Goal: Transaction & Acquisition: Purchase product/service

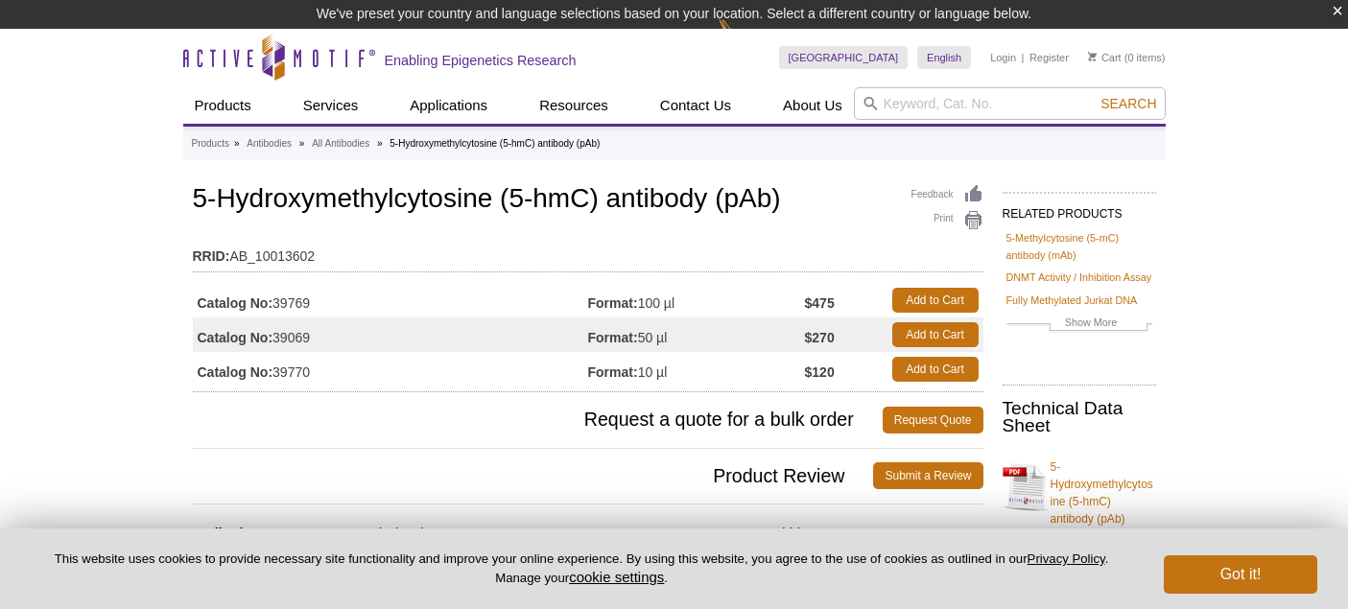
click at [294, 199] on h1 "5-Hydroxymethylcytosine (5-hmC) antibody (pAb)" at bounding box center [588, 200] width 790 height 33
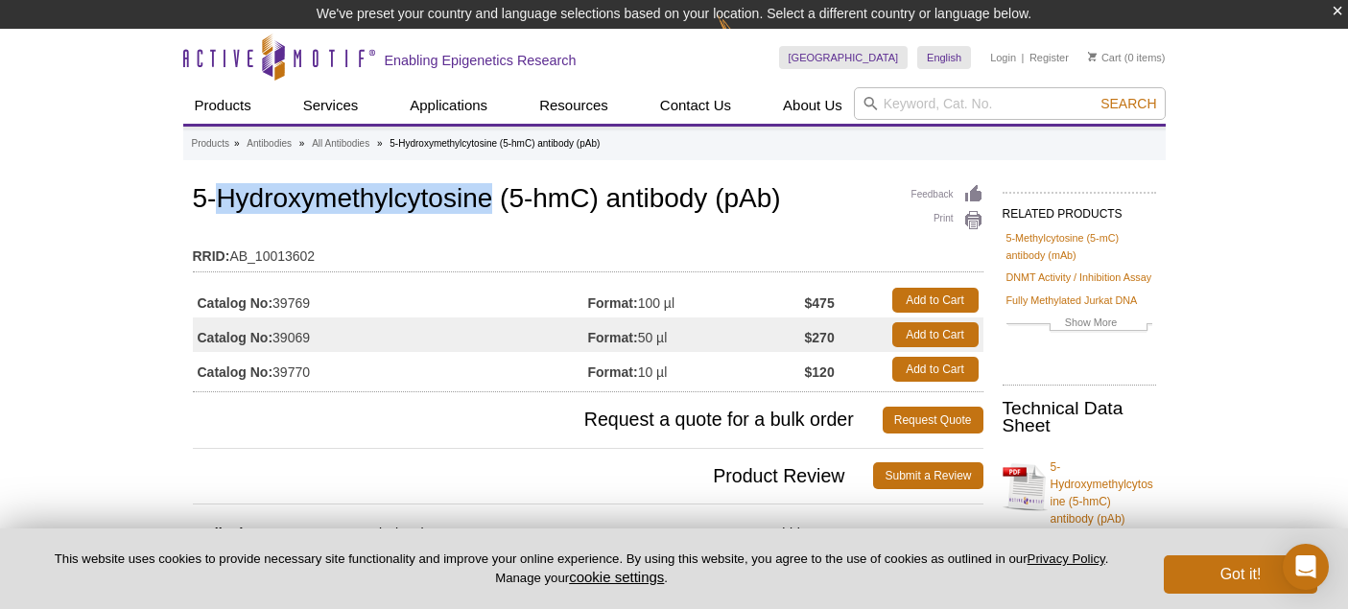
click at [294, 199] on h1 "5-Hydroxymethylcytosine (5-hmC) antibody (pAb)" at bounding box center [588, 200] width 790 height 33
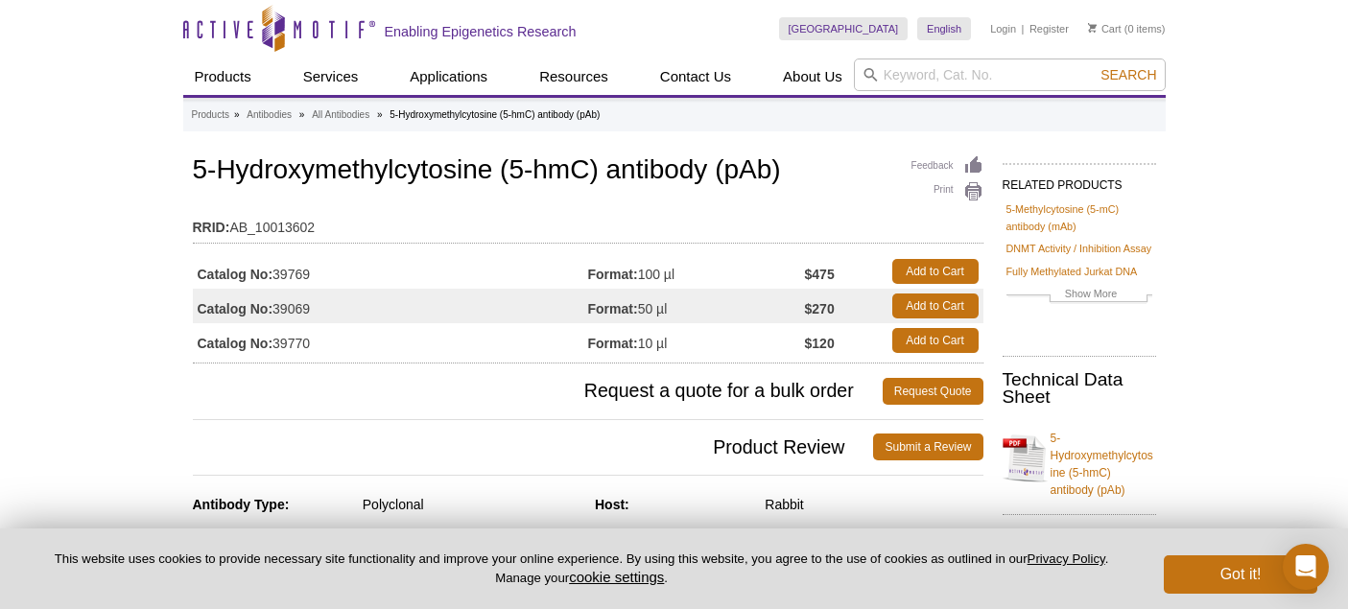
click at [300, 309] on td "Catalog No: 39069" at bounding box center [390, 306] width 395 height 35
copy td "39069"
drag, startPoint x: 675, startPoint y: 303, endPoint x: 642, endPoint y: 303, distance: 33.6
click at [642, 303] on td "Format: 50 µl" at bounding box center [696, 306] width 217 height 35
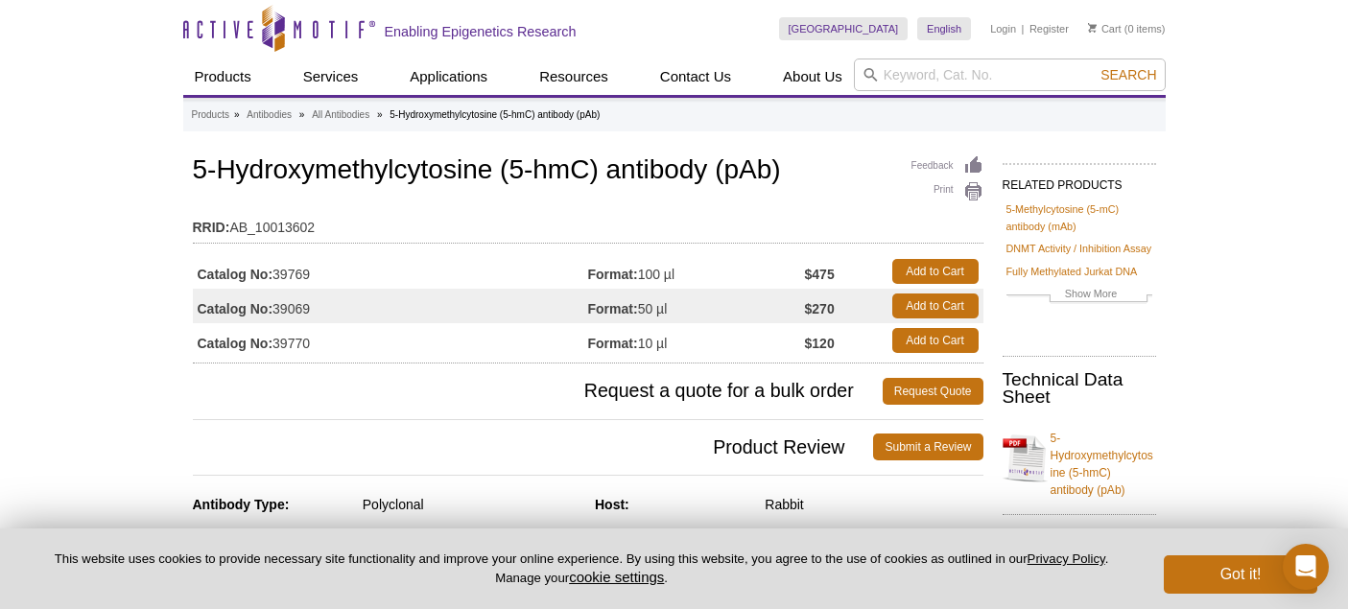
copy td "50 µl"
drag, startPoint x: 810, startPoint y: 306, endPoint x: 841, endPoint y: 306, distance: 31.7
click at [842, 306] on td "$270" at bounding box center [844, 306] width 78 height 35
drag, startPoint x: 842, startPoint y: 307, endPoint x: 787, endPoint y: 306, distance: 54.7
click at [787, 306] on tr "Catalog No: 39069 Format: 50 µl $270 Add to Cart" at bounding box center [588, 306] width 790 height 35
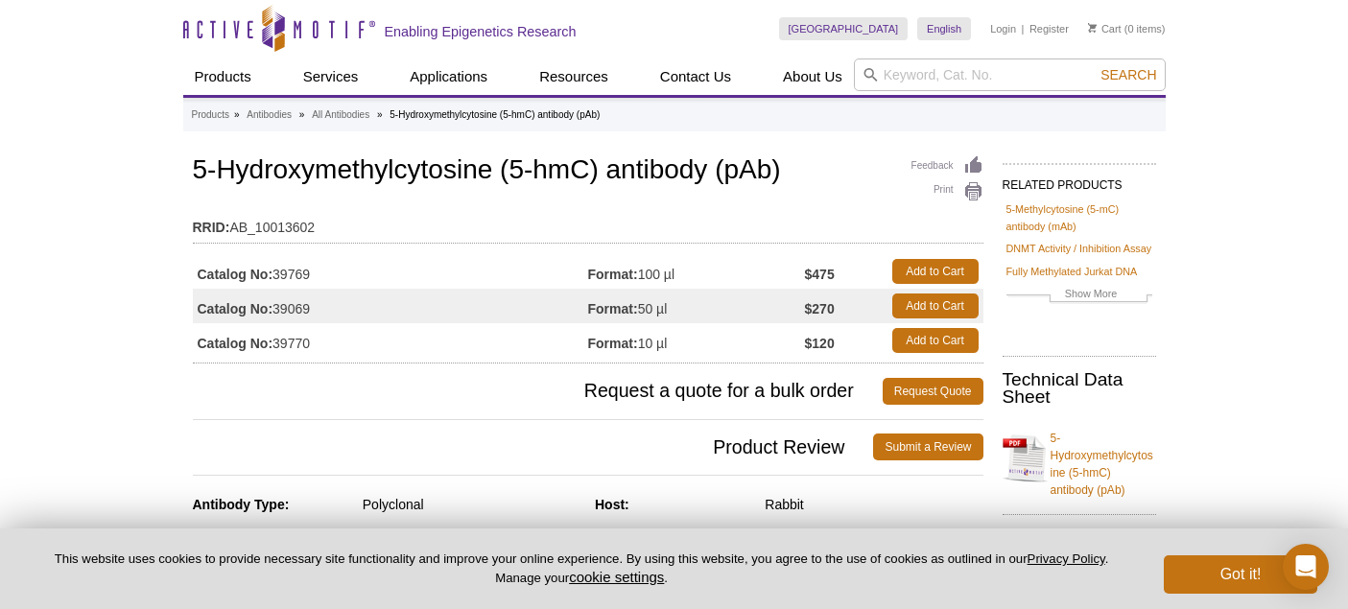
copy tr "50 µl $270"
